Goal: Navigation & Orientation: Find specific page/section

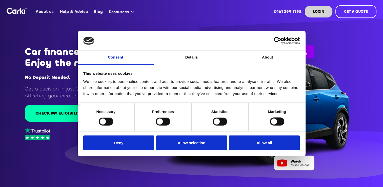
drag, startPoint x: 256, startPoint y: 146, endPoint x: 177, endPoint y: 124, distance: 82.6
click at [256, 146] on button "Allow all" at bounding box center [264, 142] width 71 height 15
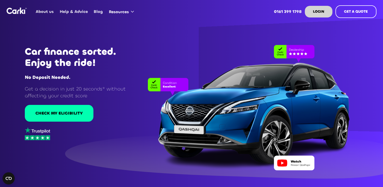
click at [48, 12] on link "About us" at bounding box center [45, 12] width 24 height 20
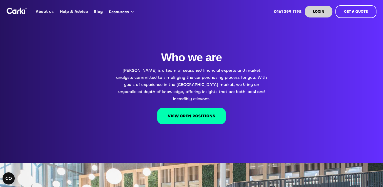
click at [117, 130] on div "Who we are Carki is a team of seasoned financial experts and market analysts co…" at bounding box center [191, 107] width 383 height 112
click at [47, 13] on link "About us" at bounding box center [45, 12] width 24 height 20
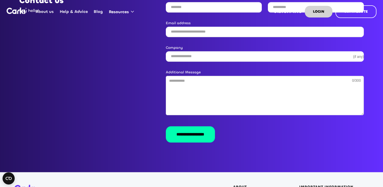
scroll to position [809, 0]
